Goal: Transaction & Acquisition: Download file/media

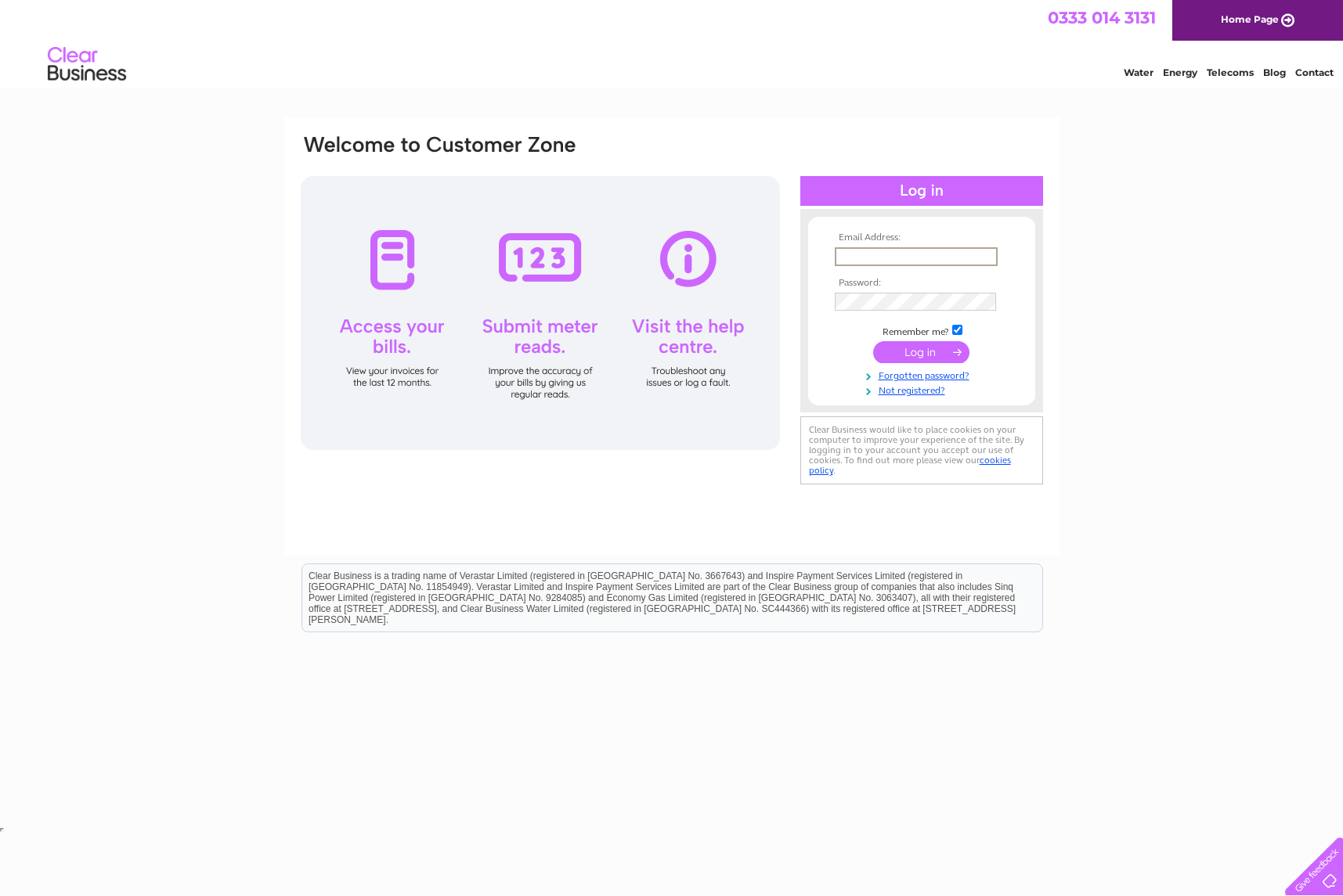
type input "[PERSON_NAME][EMAIL_ADDRESS][DOMAIN_NAME]"
click at [917, 354] on input "submit" at bounding box center [921, 352] width 96 height 22
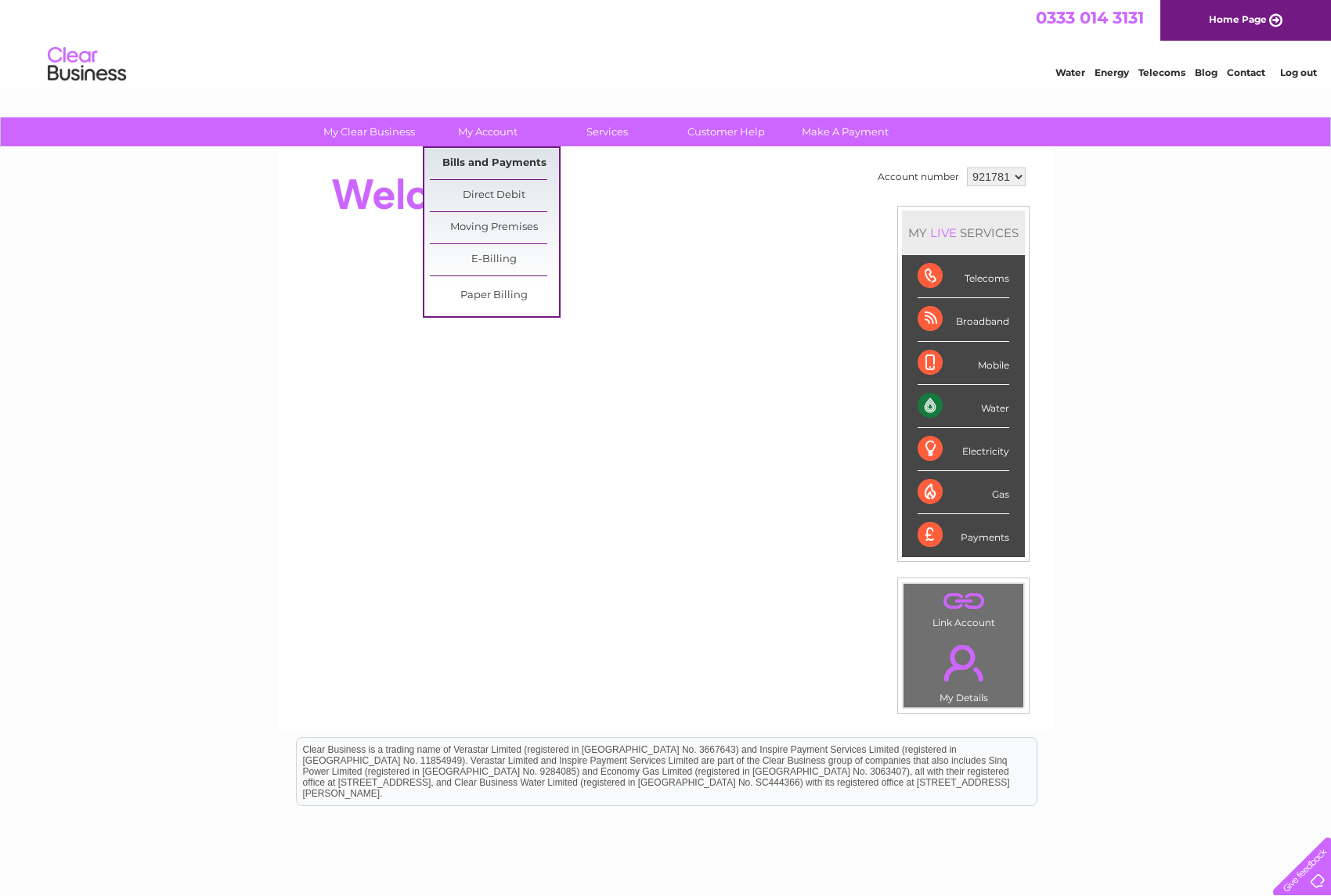
click at [498, 159] on link "Bills and Payments" at bounding box center [494, 164] width 129 height 31
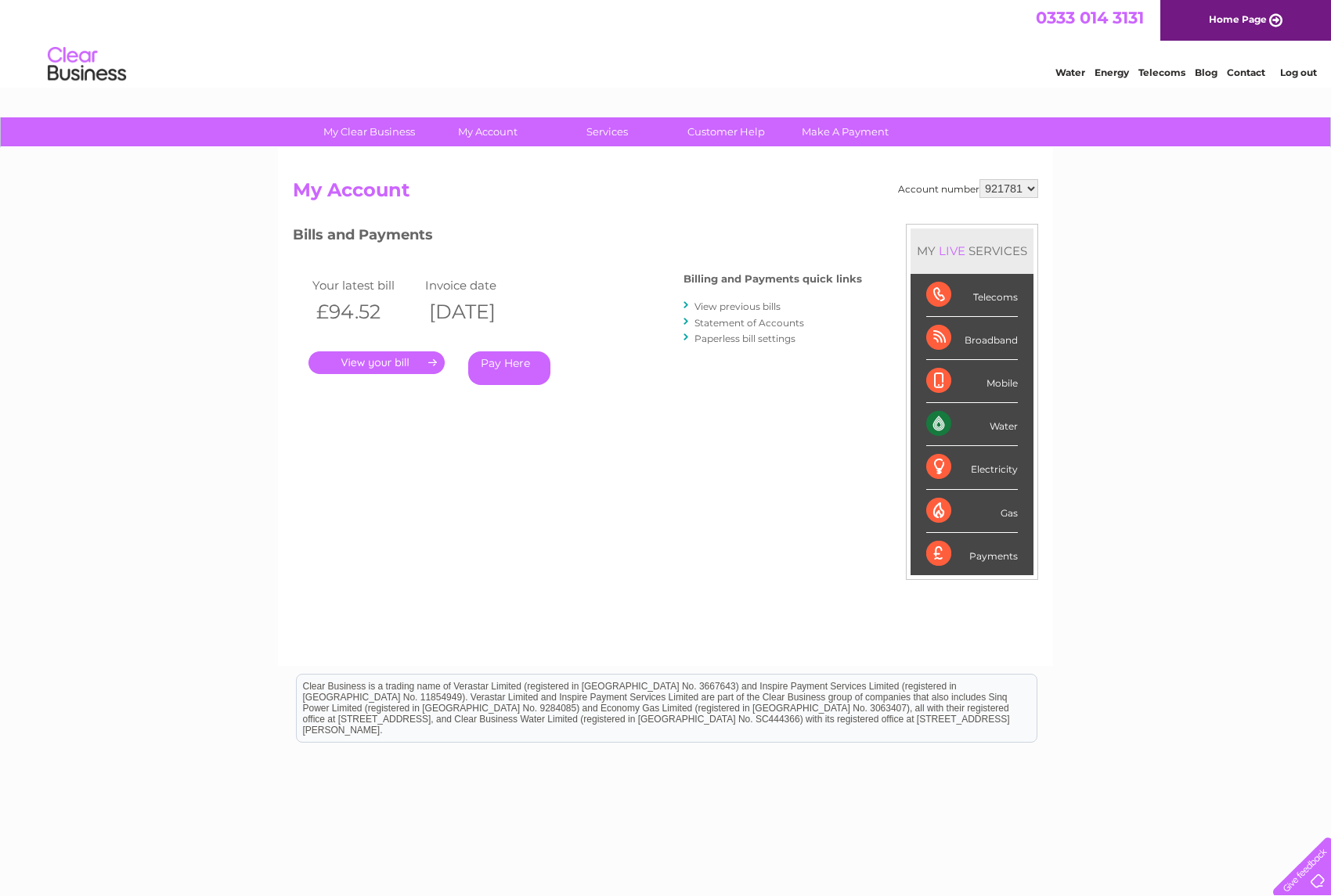
click at [745, 305] on link "View previous bills" at bounding box center [737, 306] width 86 height 12
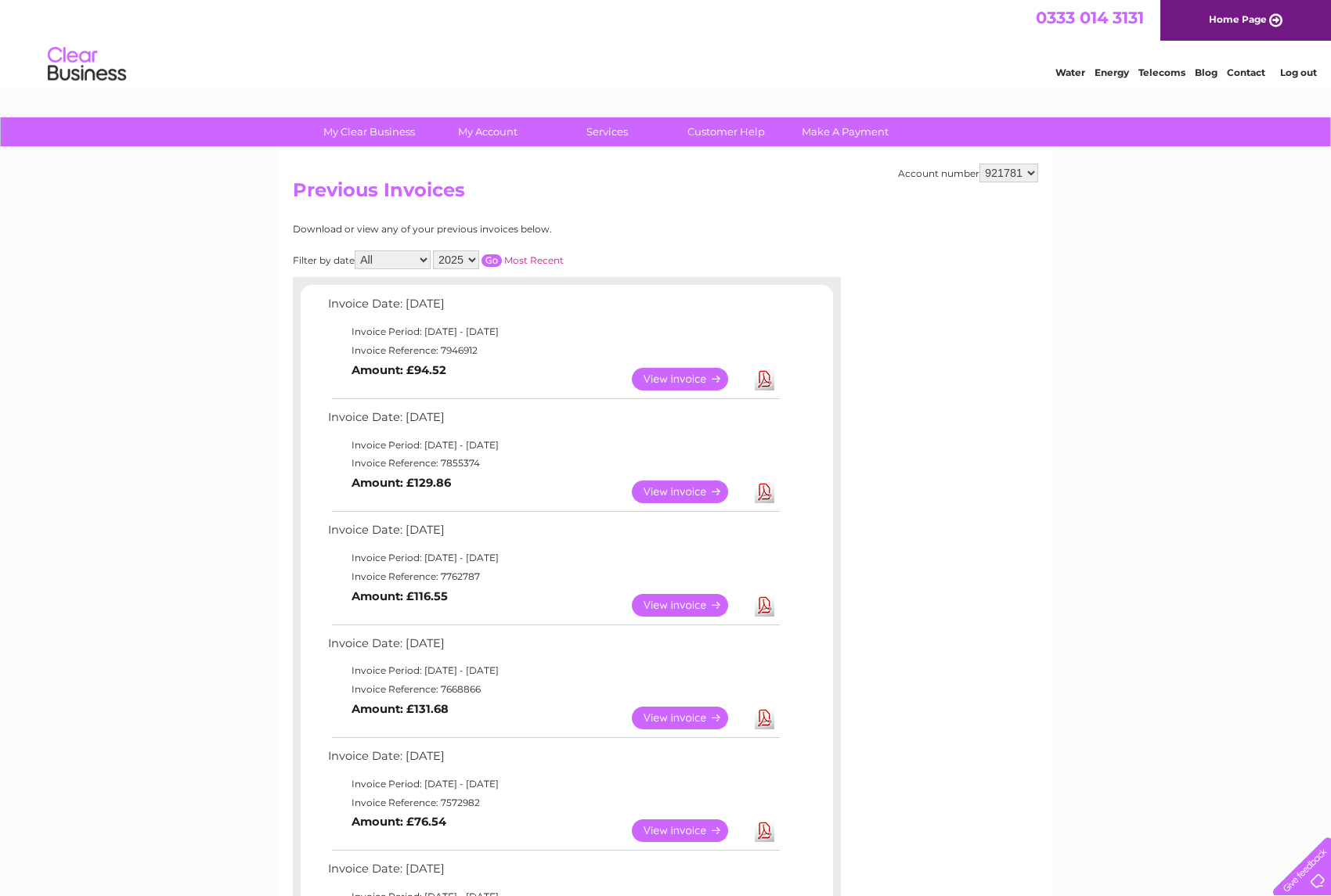
click at [766, 716] on link "Download" at bounding box center [764, 718] width 19 height 22
click at [769, 602] on link "Download" at bounding box center [764, 604] width 19 height 22
click at [768, 492] on link "Download" at bounding box center [764, 491] width 19 height 22
